Goal: Information Seeking & Learning: Learn about a topic

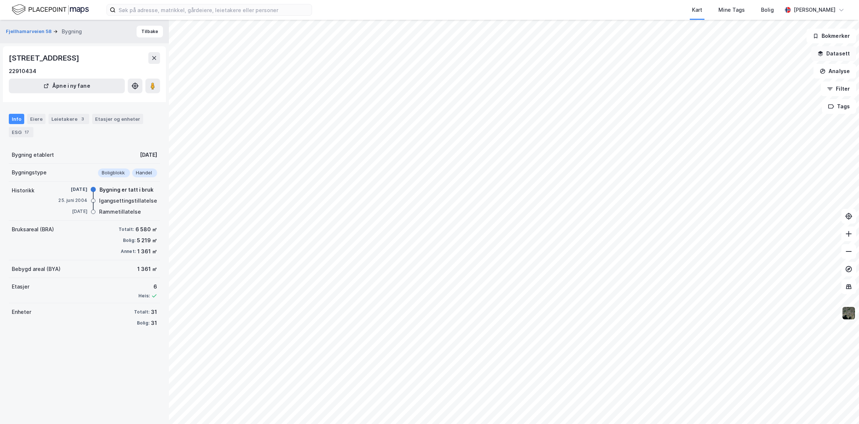
click at [848, 57] on button "Datasett" at bounding box center [833, 53] width 45 height 15
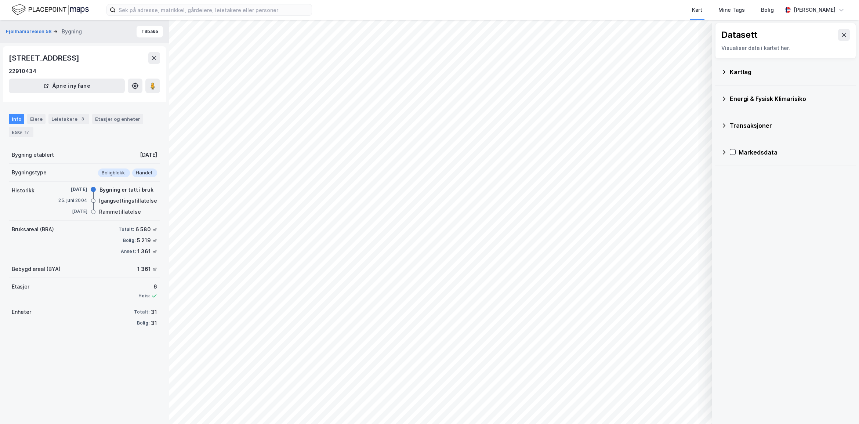
click at [728, 101] on div "Energi & Fysisk Klimarisiko" at bounding box center [785, 99] width 129 height 18
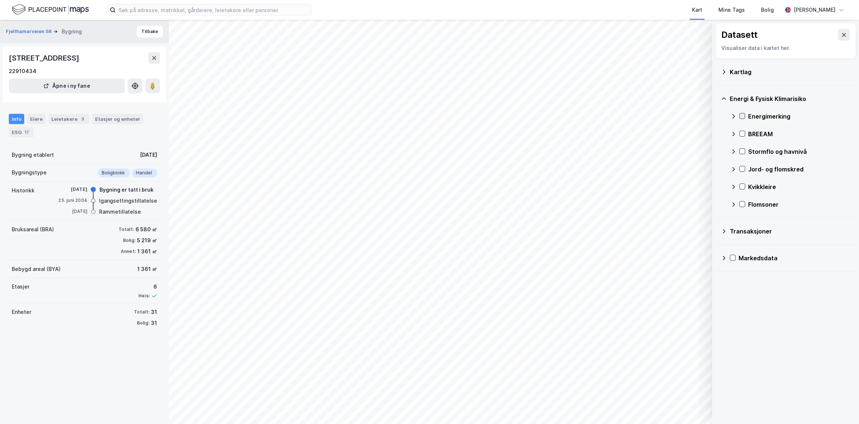
click at [745, 116] on icon at bounding box center [742, 115] width 5 height 5
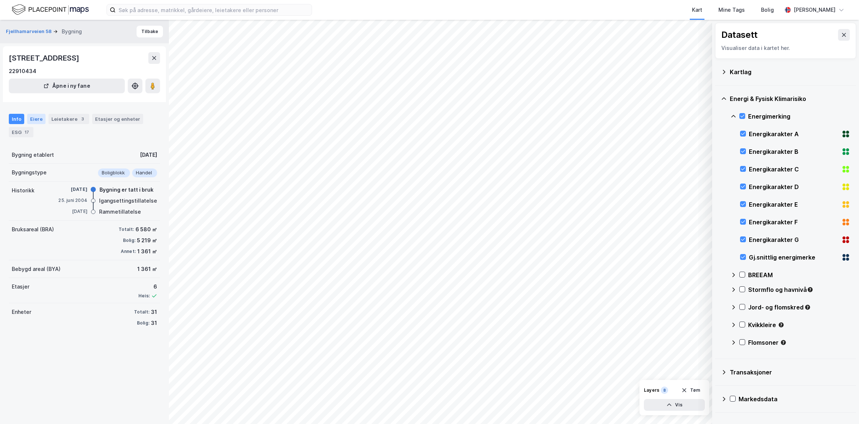
click at [33, 117] on div "Eiere" at bounding box center [36, 119] width 18 height 10
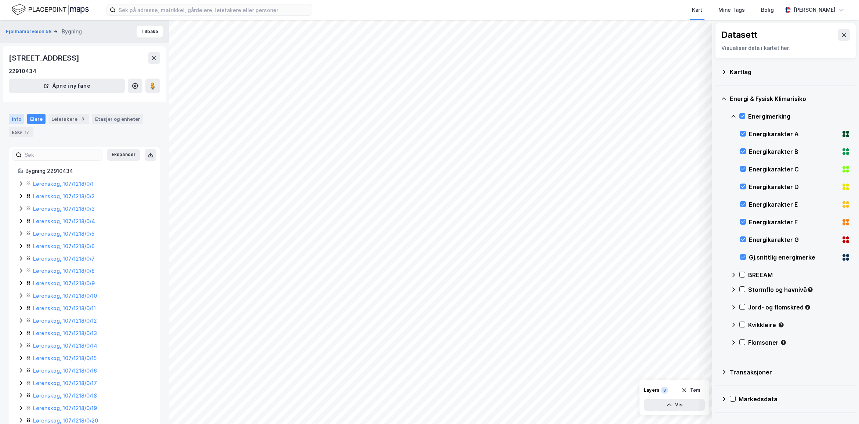
click at [19, 119] on div "Info" at bounding box center [16, 119] width 15 height 10
